Goal: Task Accomplishment & Management: Use online tool/utility

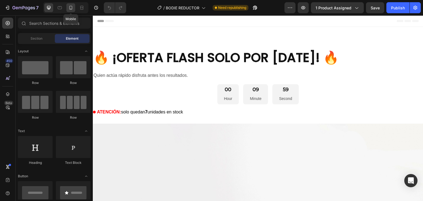
click at [72, 7] on icon at bounding box center [70, 8] width 3 height 4
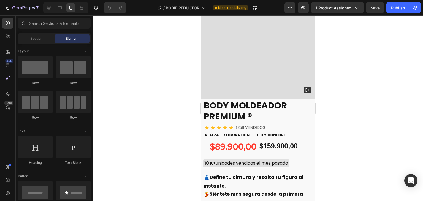
scroll to position [1304, 0]
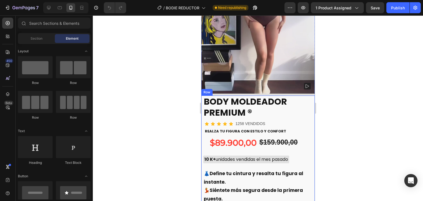
click at [308, 128] on div "REALZA TU FIGURA CON ESTILO Y CONFORT" at bounding box center [258, 131] width 110 height 7
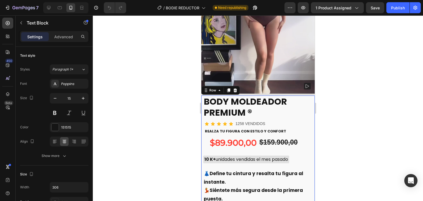
click at [310, 103] on div "BODY MOLDEADOR PREMIUM ® Product Title Icon Icon Icon Icon Icon 1258 VENDIDOS T…" at bounding box center [257, 180] width 113 height 169
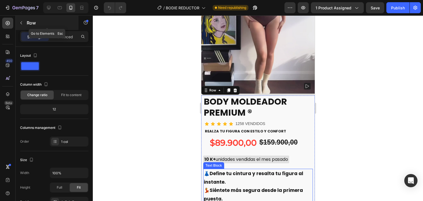
click at [21, 22] on icon "button" at bounding box center [21, 23] width 4 height 4
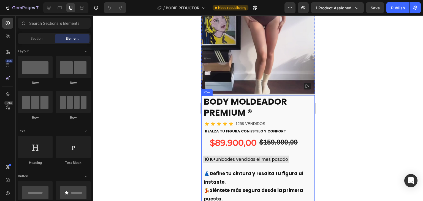
click at [306, 98] on div "BODY MOLDEADOR PREMIUM ® Product Title Icon Icon Icon Icon Icon 1258 VENDIDOS T…" at bounding box center [258, 180] width 110 height 169
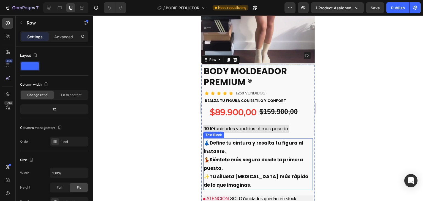
scroll to position [1331, 0]
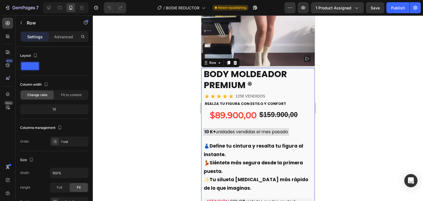
click at [308, 70] on div "BODY MOLDEADOR PREMIUM ® Product Title Icon Icon Icon Icon Icon 1258 VENDIDOS T…" at bounding box center [257, 152] width 113 height 169
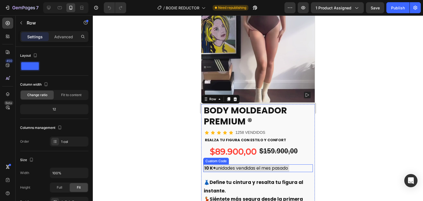
scroll to position [1304, 0]
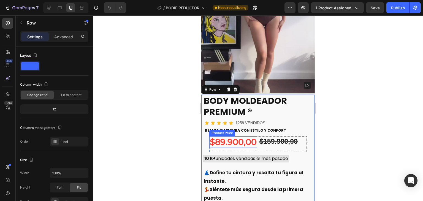
click at [243, 136] on div "$89.900,00" at bounding box center [233, 142] width 48 height 12
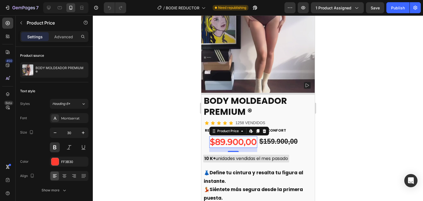
click at [342, 101] on div at bounding box center [258, 108] width 330 height 186
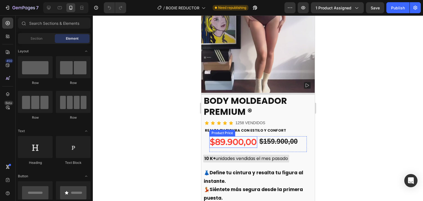
click at [237, 136] on div "$89.900,00" at bounding box center [233, 142] width 48 height 12
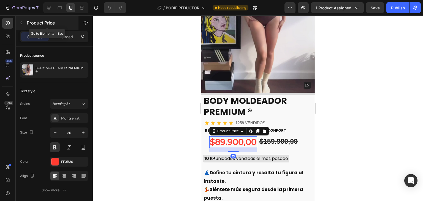
click at [20, 22] on icon "button" at bounding box center [21, 23] width 4 height 4
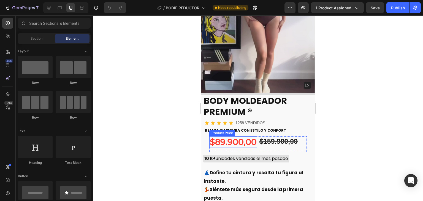
click at [232, 136] on div "$89.900,00" at bounding box center [233, 142] width 48 height 12
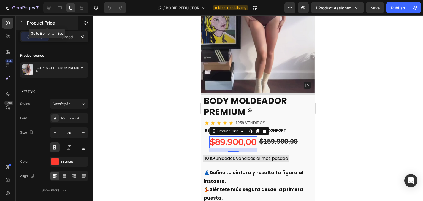
click at [23, 22] on icon "button" at bounding box center [21, 23] width 4 height 4
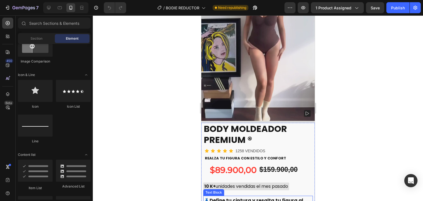
scroll to position [1376, 0]
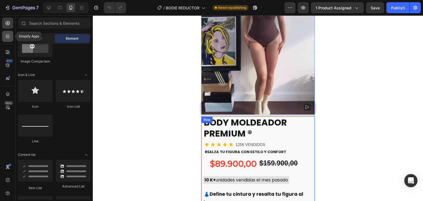
click at [4, 34] on div at bounding box center [7, 36] width 11 height 11
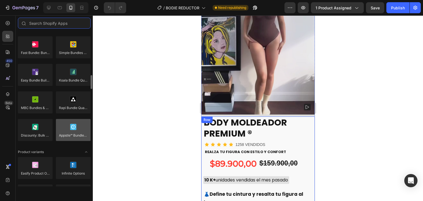
scroll to position [330, 0]
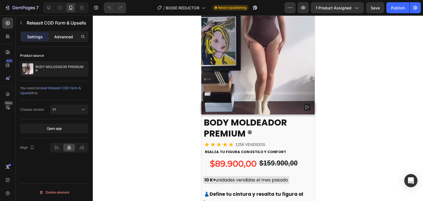
click at [69, 36] on p "Advanced" at bounding box center [63, 37] width 19 height 6
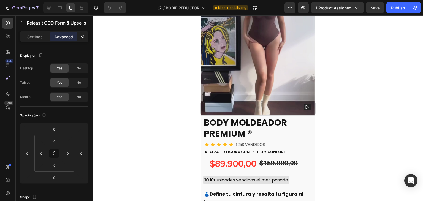
scroll to position [197, 0]
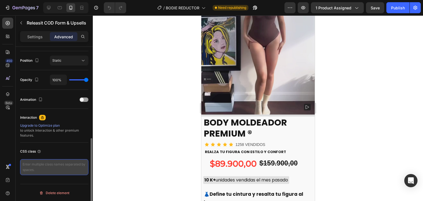
click at [59, 166] on textarea at bounding box center [54, 167] width 68 height 16
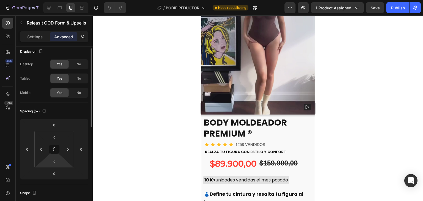
scroll to position [0, 0]
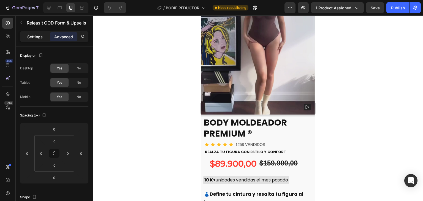
click at [31, 35] on p "Settings" at bounding box center [34, 37] width 15 height 6
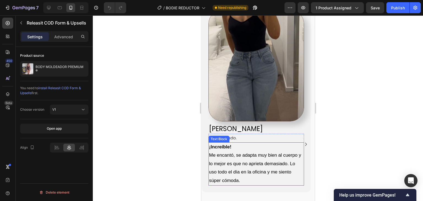
scroll to position [1045, 0]
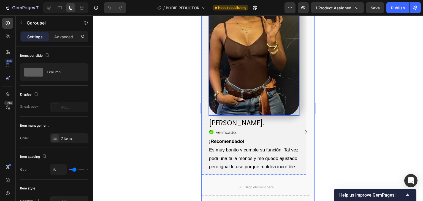
scroll to position [1070, 0]
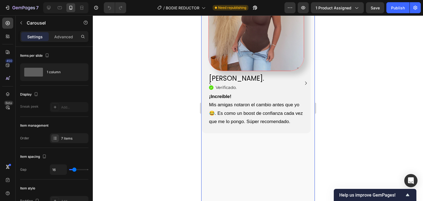
scroll to position [1147, 0]
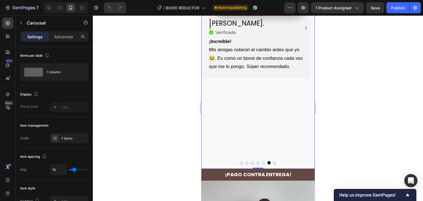
click at [273, 161] on button "Dot" at bounding box center [274, 162] width 3 height 3
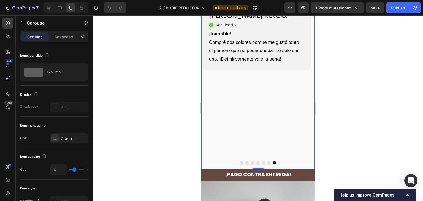
click at [299, 126] on div "Image [PERSON_NAME] Revelo. Heading Icon Verificado . Heading Icon List ¡Increí…" at bounding box center [255, 33] width 109 height 282
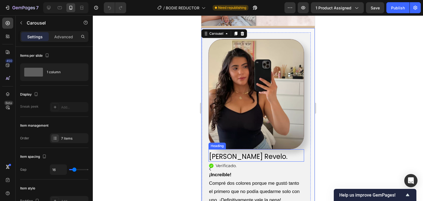
scroll to position [1037, 0]
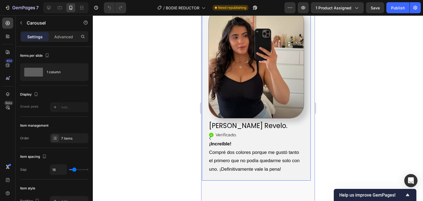
click at [307, 45] on div "Image [PERSON_NAME] Revelo. Heading Icon Verificado . Heading Icon List ¡Increí…" at bounding box center [256, 91] width 109 height 179
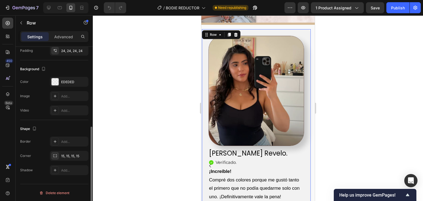
scroll to position [0, 0]
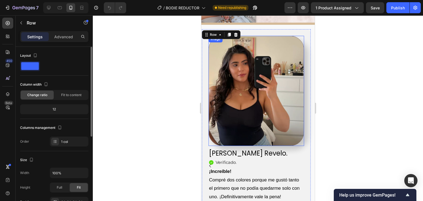
click at [279, 90] on img at bounding box center [256, 91] width 96 height 110
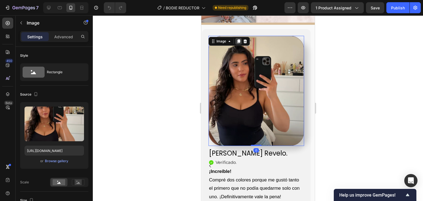
click at [238, 39] on icon at bounding box center [238, 41] width 3 height 4
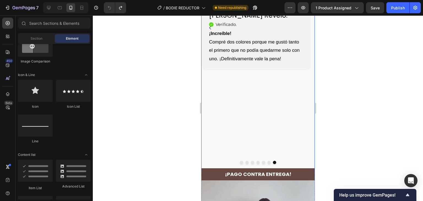
scroll to position [1119, 0]
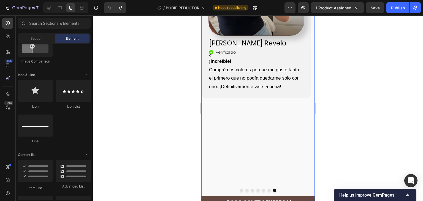
click at [295, 140] on div "Image [PERSON_NAME] Revelo. Heading Icon Verificado . Heading Icon List ¡Increí…" at bounding box center [255, 60] width 109 height 282
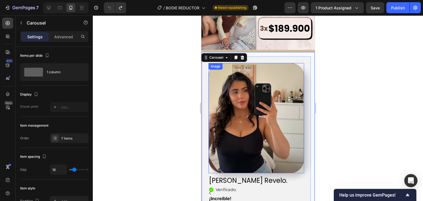
scroll to position [981, 0]
click at [234, 56] on icon at bounding box center [235, 58] width 4 height 4
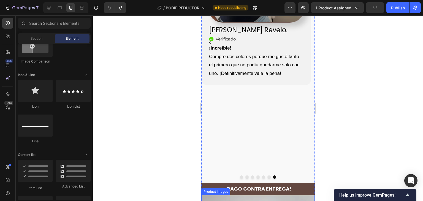
scroll to position [1128, 0]
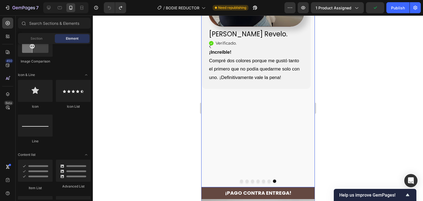
click at [281, 121] on div "Image [PERSON_NAME] Revelo. Heading Icon Verificado . Heading Icon List ¡Increí…" at bounding box center [255, 51] width 109 height 282
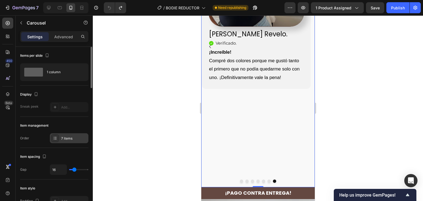
click at [64, 138] on div "7 items" at bounding box center [74, 138] width 26 height 5
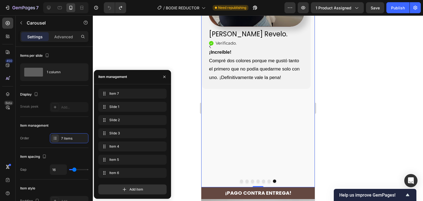
click at [338, 99] on div at bounding box center [258, 108] width 330 height 186
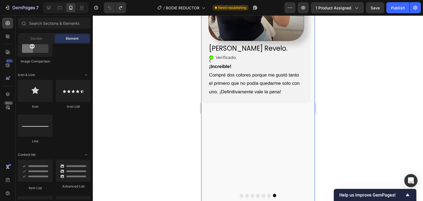
scroll to position [1101, 0]
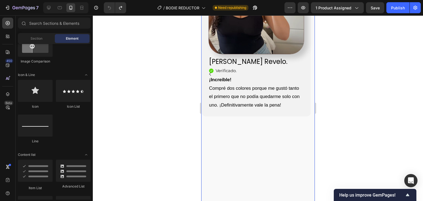
click at [281, 167] on div "Image [PERSON_NAME] Revelo. Heading Icon Verificado . Heading Icon List ¡Increí…" at bounding box center [255, 78] width 109 height 282
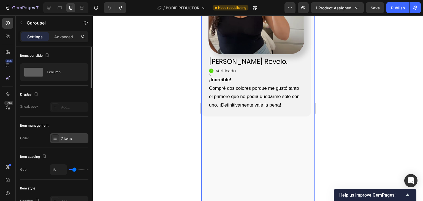
click at [61, 141] on div "7 items" at bounding box center [69, 138] width 39 height 10
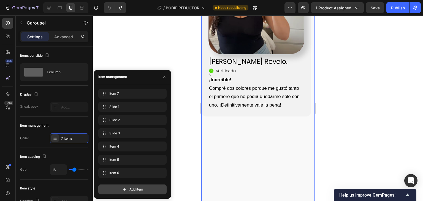
click at [121, 189] on div "Add item" at bounding box center [132, 190] width 68 height 10
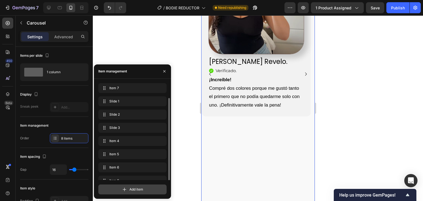
scroll to position [8, 0]
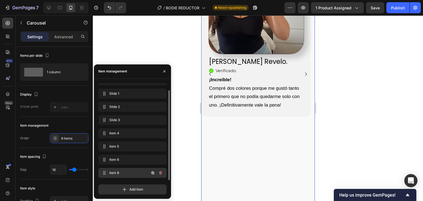
click at [130, 172] on span "Item 8" at bounding box center [124, 172] width 31 height 5
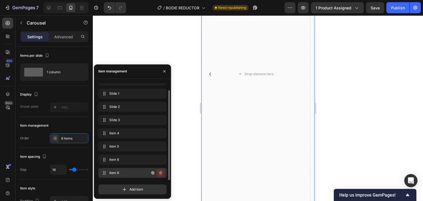
click at [161, 172] on icon "button" at bounding box center [160, 172] width 3 height 3
click at [160, 172] on div "Delete" at bounding box center [157, 172] width 10 height 5
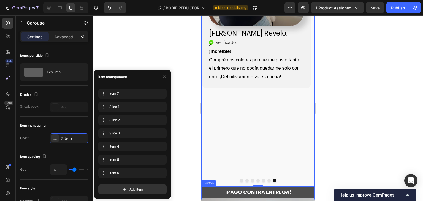
scroll to position [1128, 0]
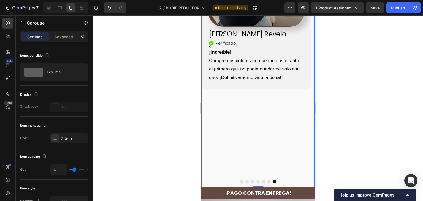
click at [294, 140] on div "Image [PERSON_NAME] Revelo. Heading Icon Verificado . Heading Icon List ¡Increí…" at bounding box center [255, 51] width 109 height 282
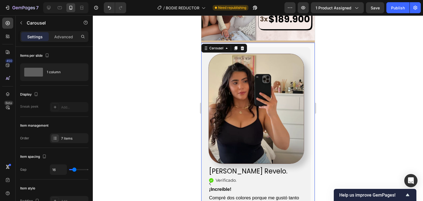
scroll to position [991, 0]
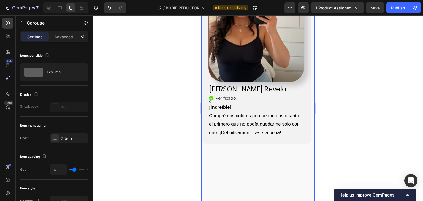
click at [295, 159] on div "Image [PERSON_NAME] Revelo. Heading Icon Verificado . Heading Icon List ¡Increí…" at bounding box center [255, 106] width 109 height 282
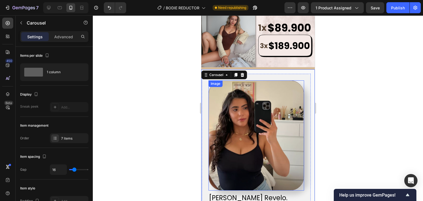
scroll to position [963, 0]
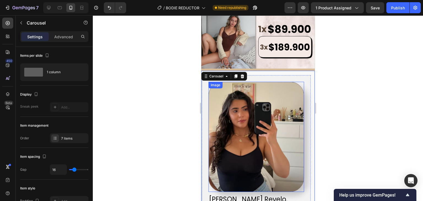
click at [238, 113] on img at bounding box center [256, 137] width 96 height 110
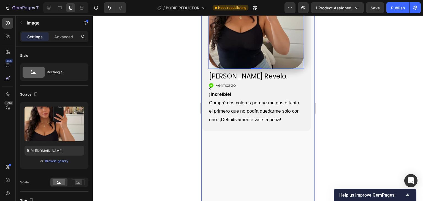
scroll to position [1128, 0]
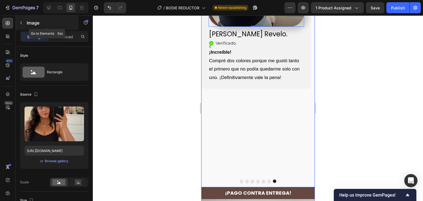
click at [19, 24] on button "button" at bounding box center [21, 22] width 9 height 9
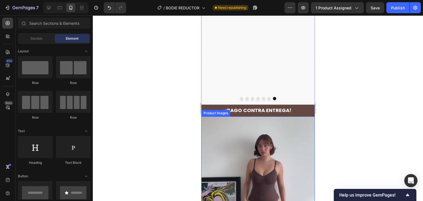
scroll to position [1156, 0]
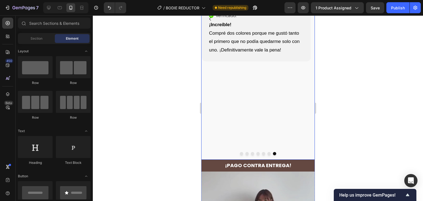
click at [267, 152] on button "Dot" at bounding box center [268, 153] width 3 height 3
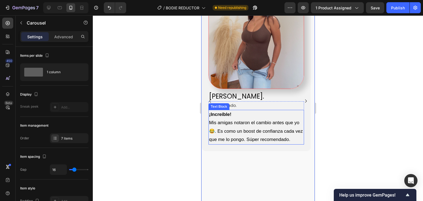
scroll to position [1073, 0]
click at [298, 111] on p "¡Increíble!" at bounding box center [256, 115] width 94 height 9
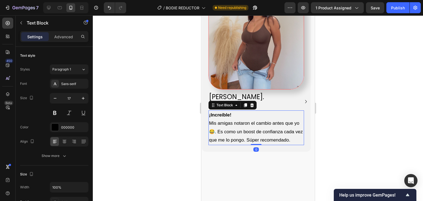
click at [344, 90] on div at bounding box center [258, 108] width 330 height 186
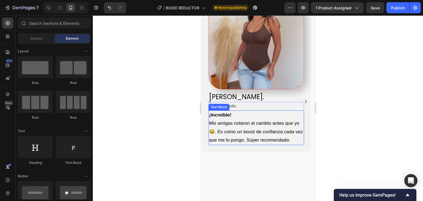
click at [265, 119] on p "Mis amigas notaron el cambio antes que yo 😂. Es como un boost de confianza cada…" at bounding box center [256, 131] width 94 height 25
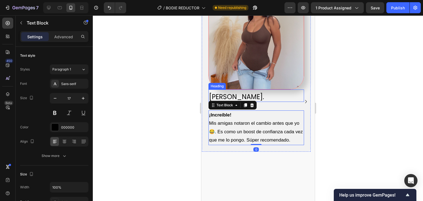
click at [215, 92] on span "[PERSON_NAME]." at bounding box center [236, 96] width 55 height 9
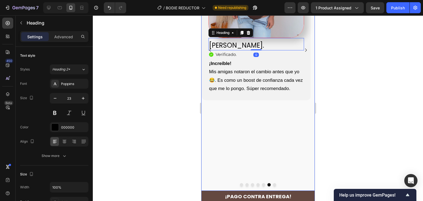
scroll to position [1128, 0]
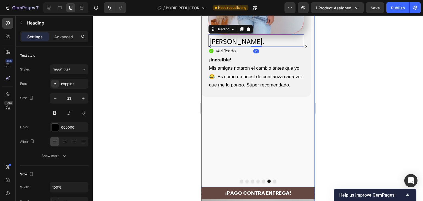
click at [240, 180] on button "Dot" at bounding box center [241, 181] width 3 height 3
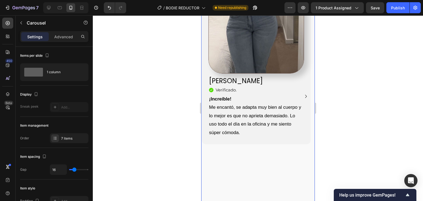
scroll to position [1073, 0]
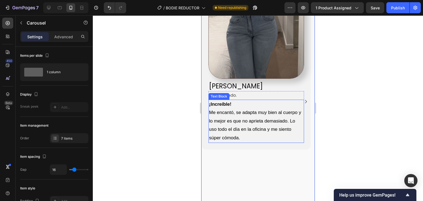
click at [242, 112] on p "Me encantó, se adapta muy bien al cuerpo y lo mejor es que no aprieta demasiado…" at bounding box center [256, 125] width 94 height 34
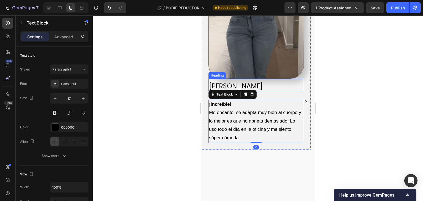
click at [231, 82] on span "[PERSON_NAME]" at bounding box center [236, 86] width 54 height 9
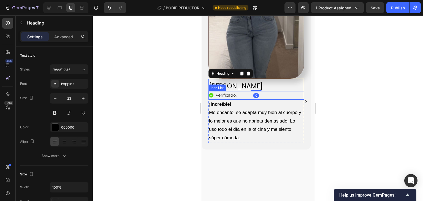
click at [234, 93] on span "Verificado." at bounding box center [225, 95] width 21 height 5
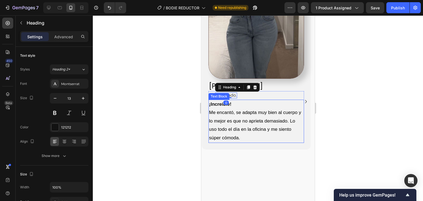
click at [279, 108] on p "Me encantó, se adapta muy bien al cuerpo y lo mejor es que no aprieta demasiado…" at bounding box center [256, 125] width 94 height 34
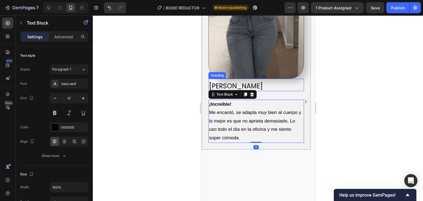
click at [215, 82] on span "[PERSON_NAME]" at bounding box center [236, 86] width 54 height 9
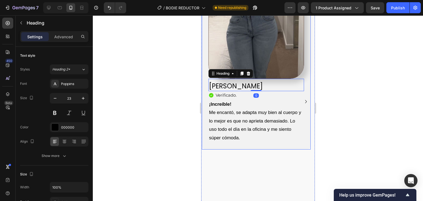
click at [204, 65] on div "Image [PERSON_NAME] Heading 0 Icon Verificado. Heading Icon List ¡Increíble! Me…" at bounding box center [256, 55] width 109 height 189
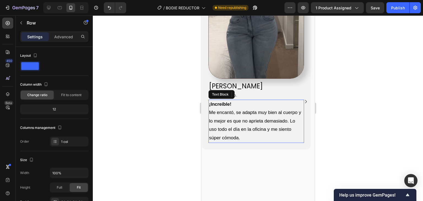
click at [234, 108] on p "Me encantó, se adapta muy bien al cuerpo y lo mejor es que no aprieta demasiado…" at bounding box center [256, 125] width 94 height 34
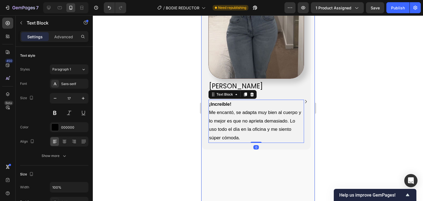
click at [172, 85] on div at bounding box center [258, 108] width 330 height 186
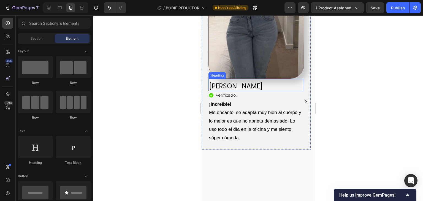
click at [224, 82] on span "[PERSON_NAME]" at bounding box center [236, 86] width 54 height 9
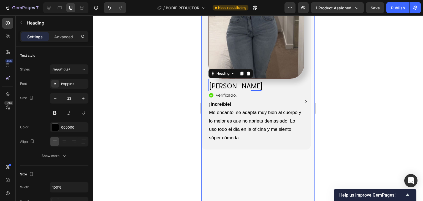
scroll to position [1156, 0]
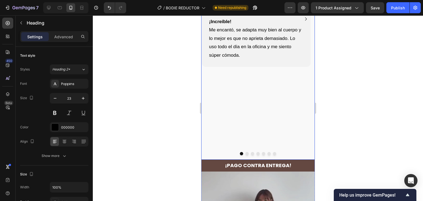
click at [273, 140] on div "Image [PERSON_NAME] Heading 0 Icon Verificado. Heading Icon List ¡Increíble! Me…" at bounding box center [257, 19] width 113 height 282
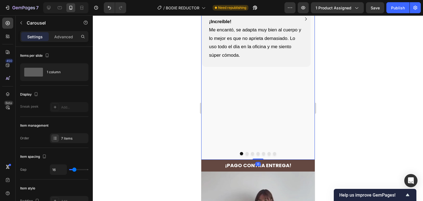
click at [273, 152] on button "Dot" at bounding box center [274, 153] width 3 height 3
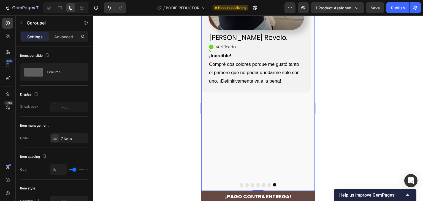
scroll to position [1128, 0]
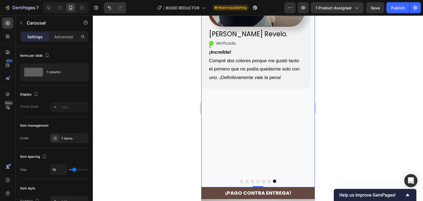
click at [290, 125] on div "Image [PERSON_NAME] Revelo. Heading Icon Verificado . Heading Icon List ¡Increí…" at bounding box center [255, 51] width 109 height 282
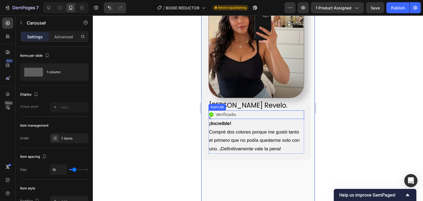
scroll to position [1073, 0]
